Goal: Task Accomplishment & Management: Manage account settings

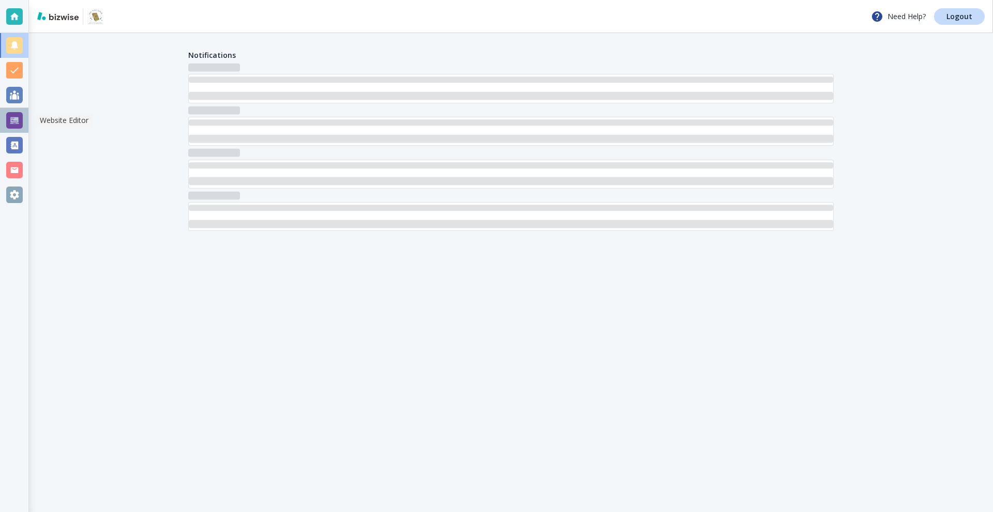
click at [16, 121] on div at bounding box center [14, 120] width 17 height 17
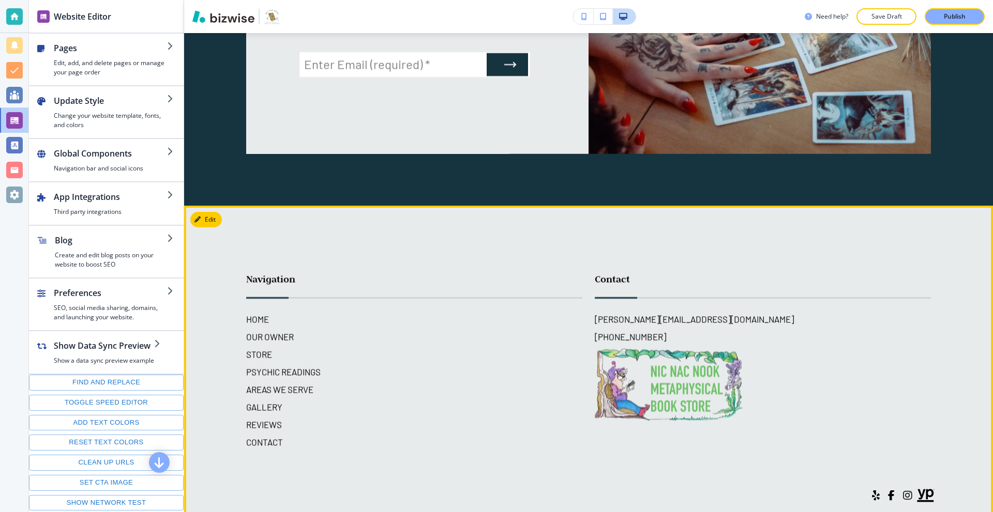
scroll to position [5693, 0]
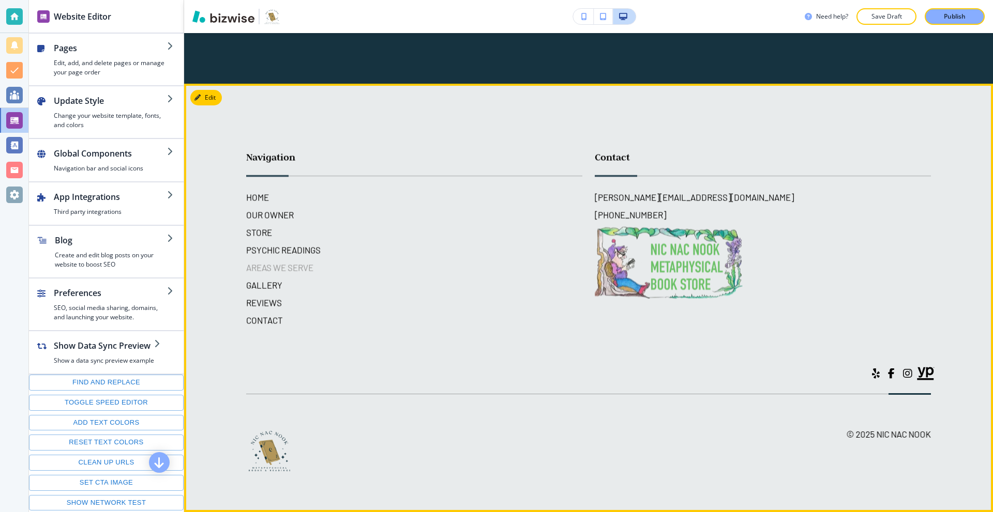
click at [260, 264] on h6 "AREAS WE SERVE" at bounding box center [414, 267] width 336 height 13
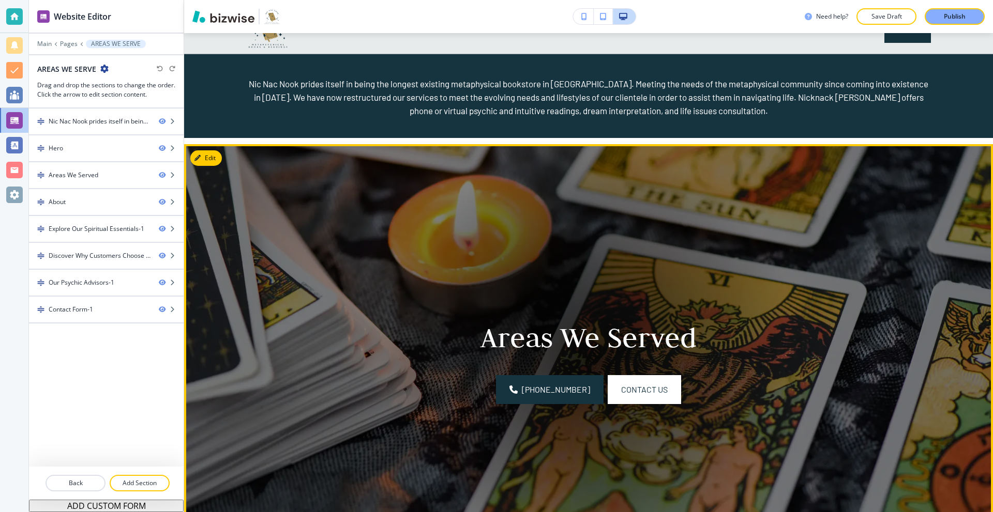
scroll to position [52, 0]
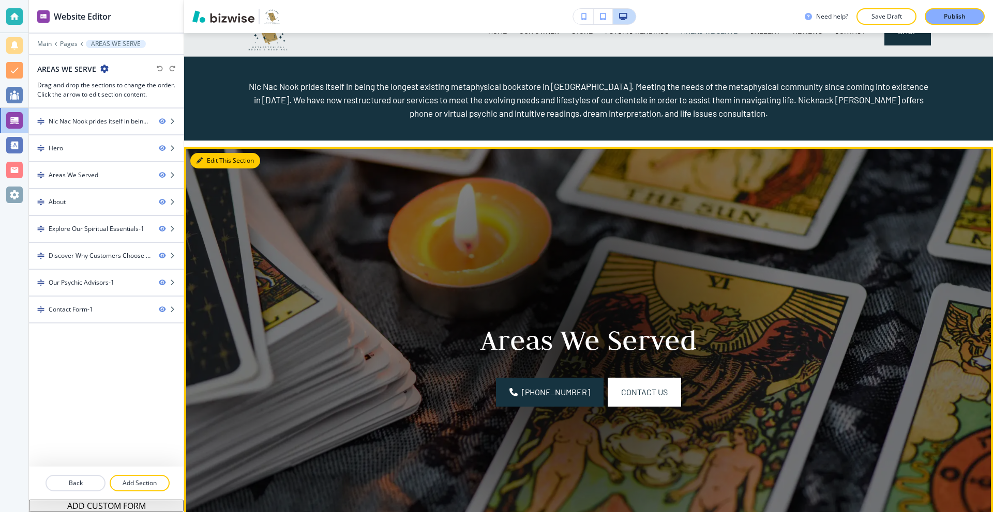
click at [212, 162] on button "Edit This Section" at bounding box center [225, 161] width 70 height 16
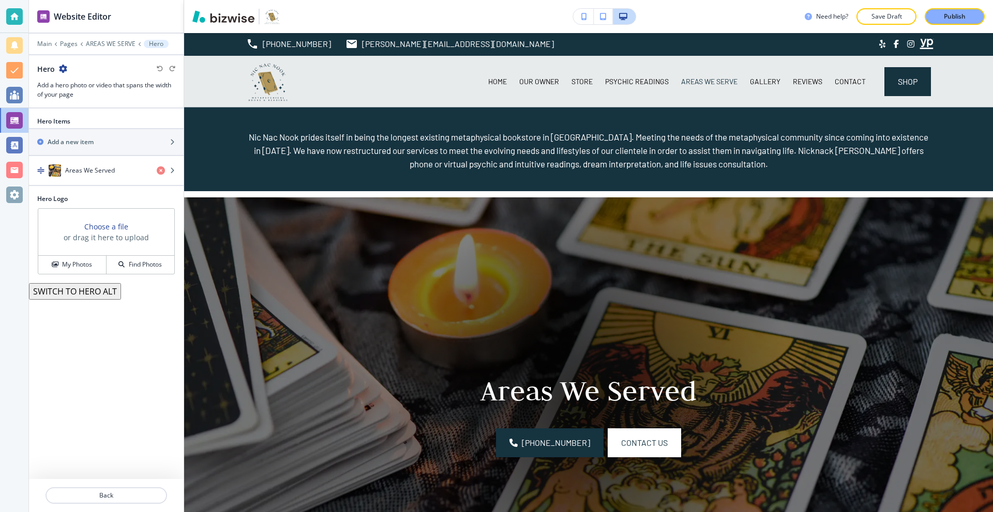
scroll to position [0, 0]
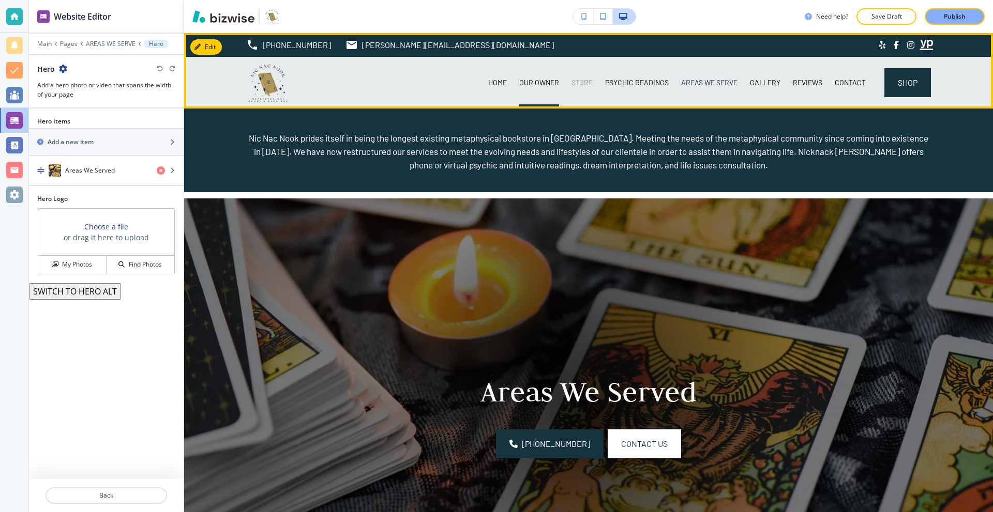
click at [571, 84] on p "STORE" at bounding box center [581, 83] width 21 height 10
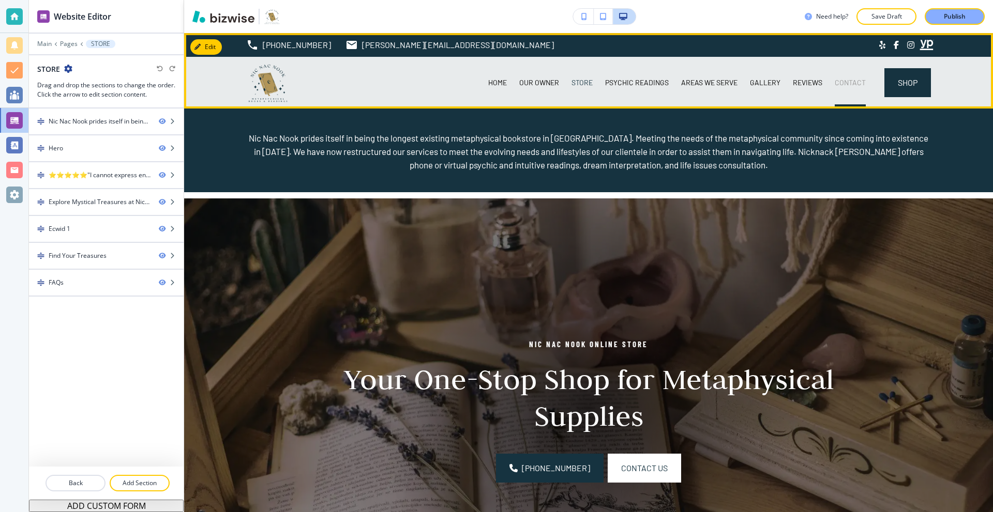
click at [837, 85] on p "CONTACT" at bounding box center [849, 83] width 31 height 10
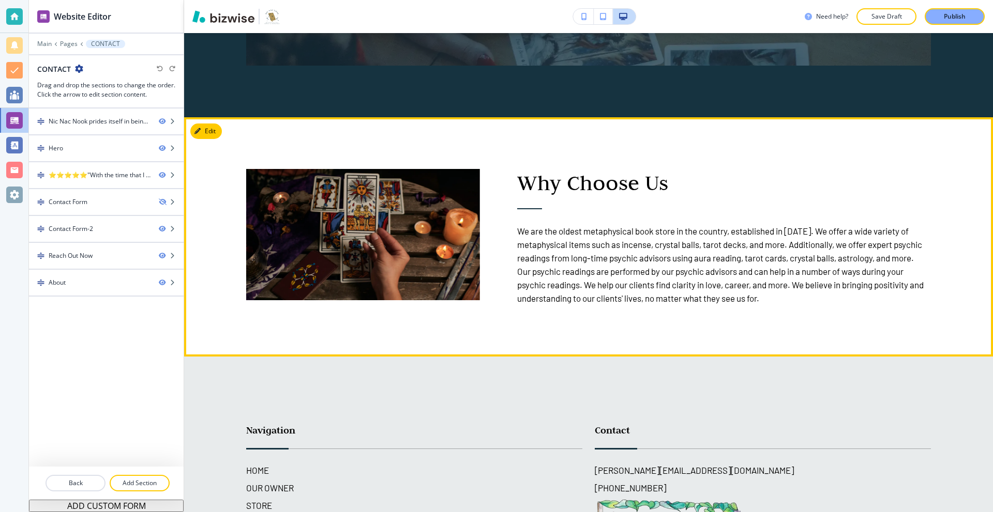
scroll to position [1728, 0]
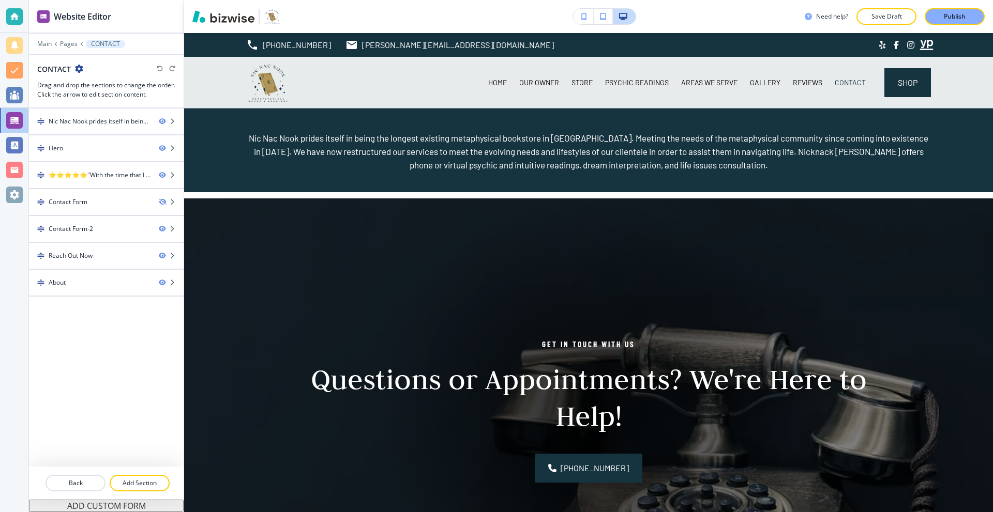
scroll to position [1728, 0]
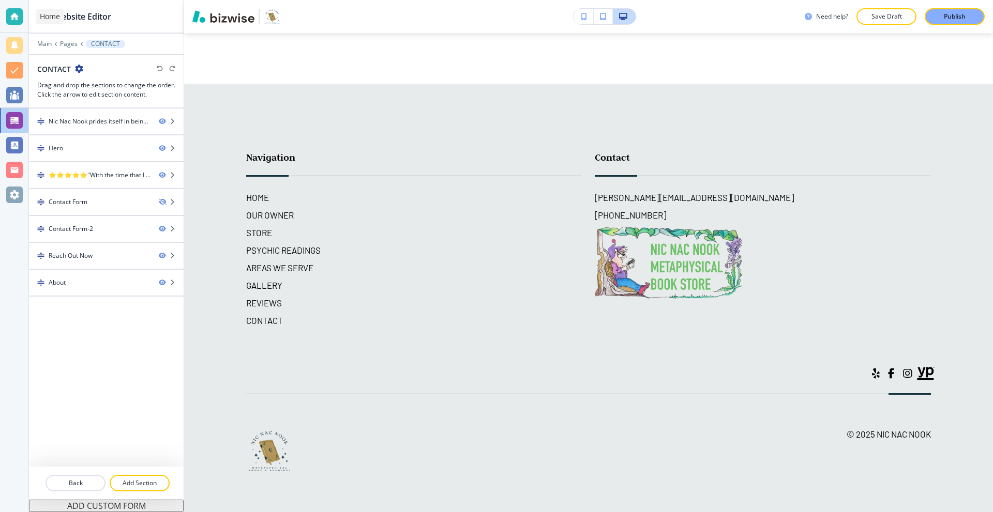
click at [8, 15] on div at bounding box center [14, 16] width 17 height 17
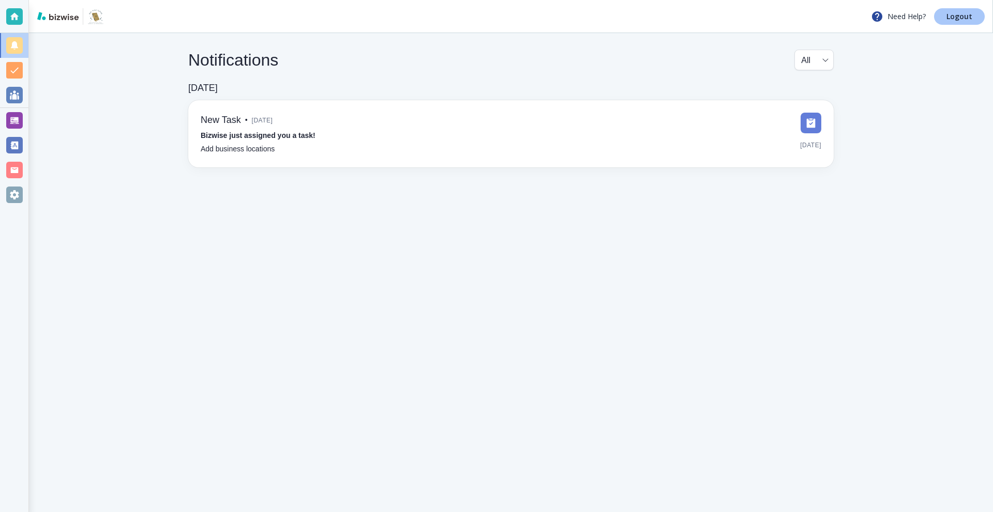
click at [952, 19] on p "Logout" at bounding box center [959, 16] width 26 height 7
